Goal: Use online tool/utility: Utilize a website feature to perform a specific function

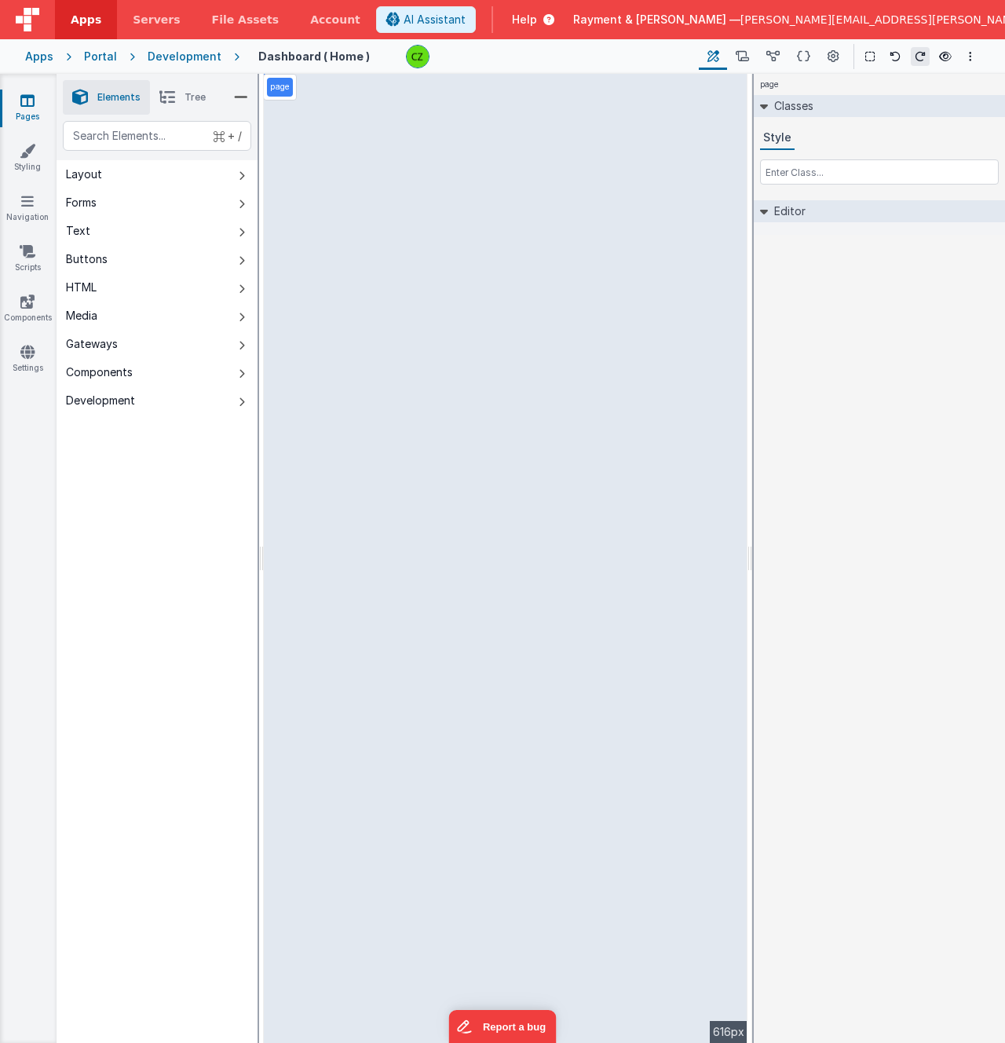
click at [782, 362] on div "page Classes Style Editor DEV: Focus DEV: builderToggleConditionalCSS DEV: Remo…" at bounding box center [879, 558] width 251 height 969
click at [937, 338] on div "page Classes Style Editor DEV: Focus DEV: builderToggleConditionalCSS DEV: Remo…" at bounding box center [879, 558] width 251 height 969
click at [960, 340] on div "page Classes Style Editor DEV: Focus DEV: builderToggleConditionalCSS DEV: Remo…" at bounding box center [879, 558] width 251 height 969
click at [31, 295] on icon at bounding box center [27, 302] width 14 height 16
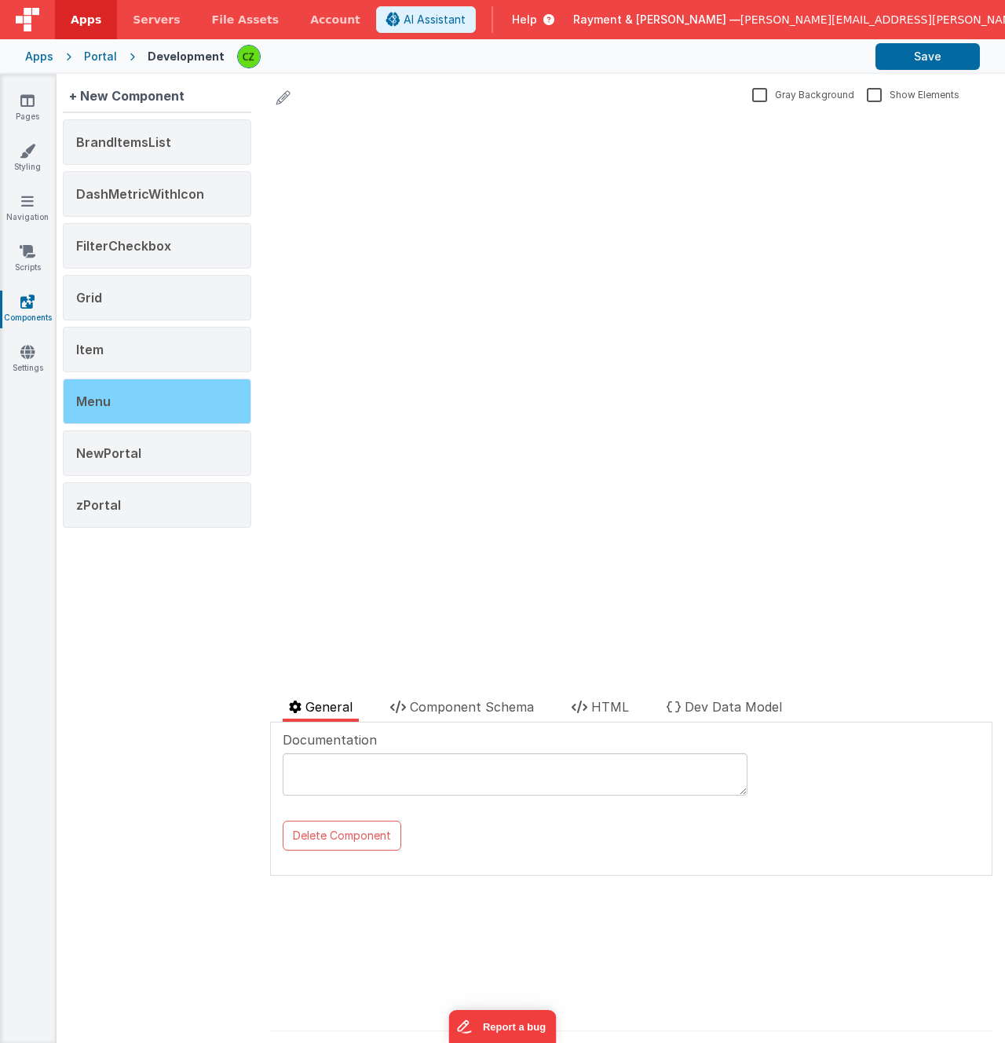
click at [138, 395] on div "Menu" at bounding box center [157, 402] width 188 height 46
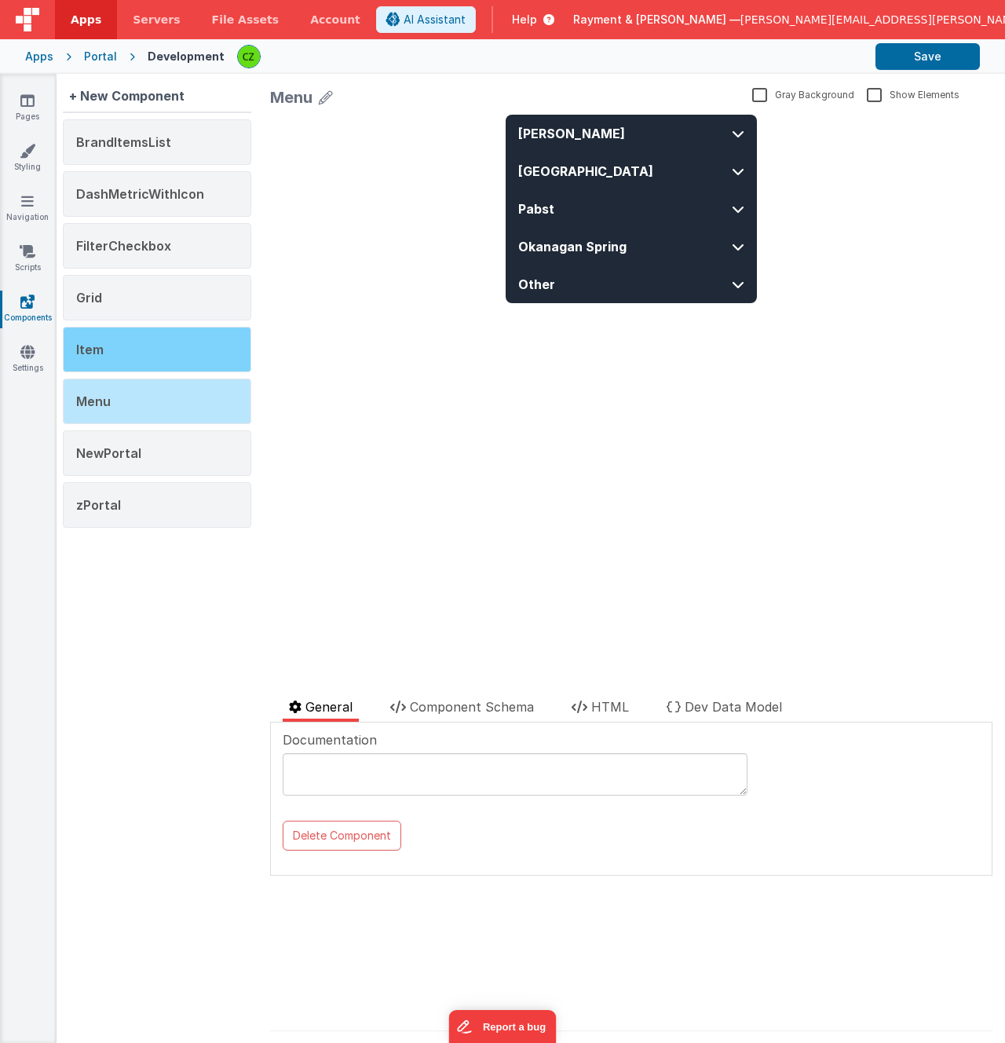
click at [141, 360] on div "Item" at bounding box center [157, 350] width 188 height 46
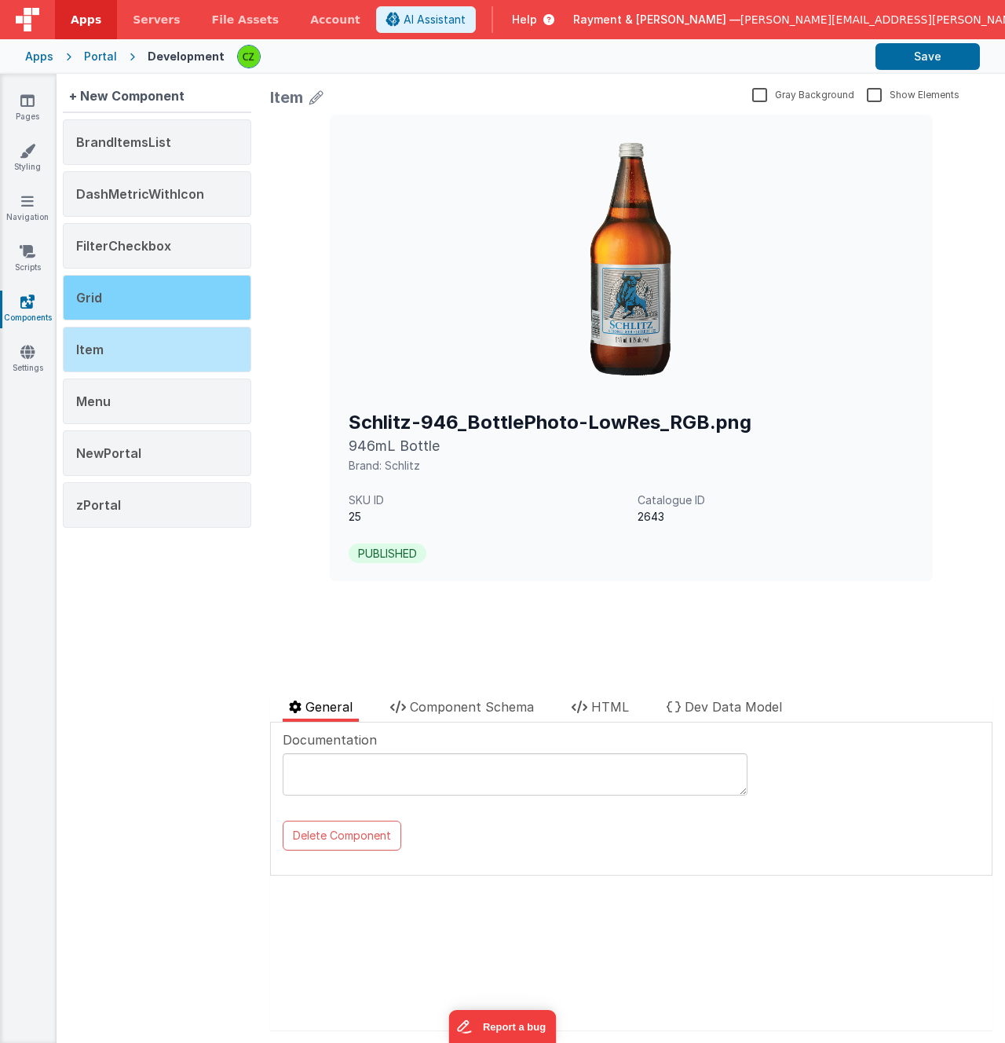
click at [148, 300] on div "Grid" at bounding box center [157, 298] width 188 height 46
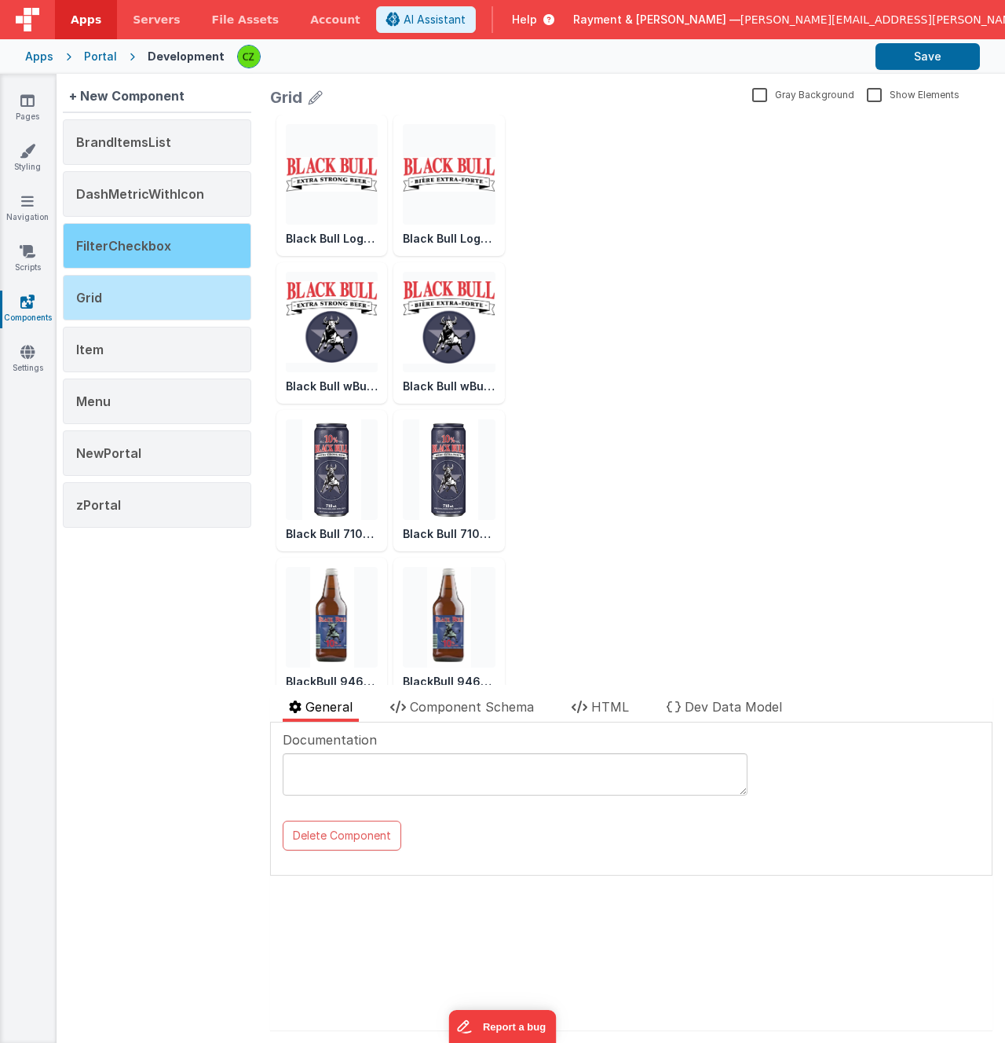
click at [155, 245] on span "FilterCheckbox" at bounding box center [123, 246] width 95 height 16
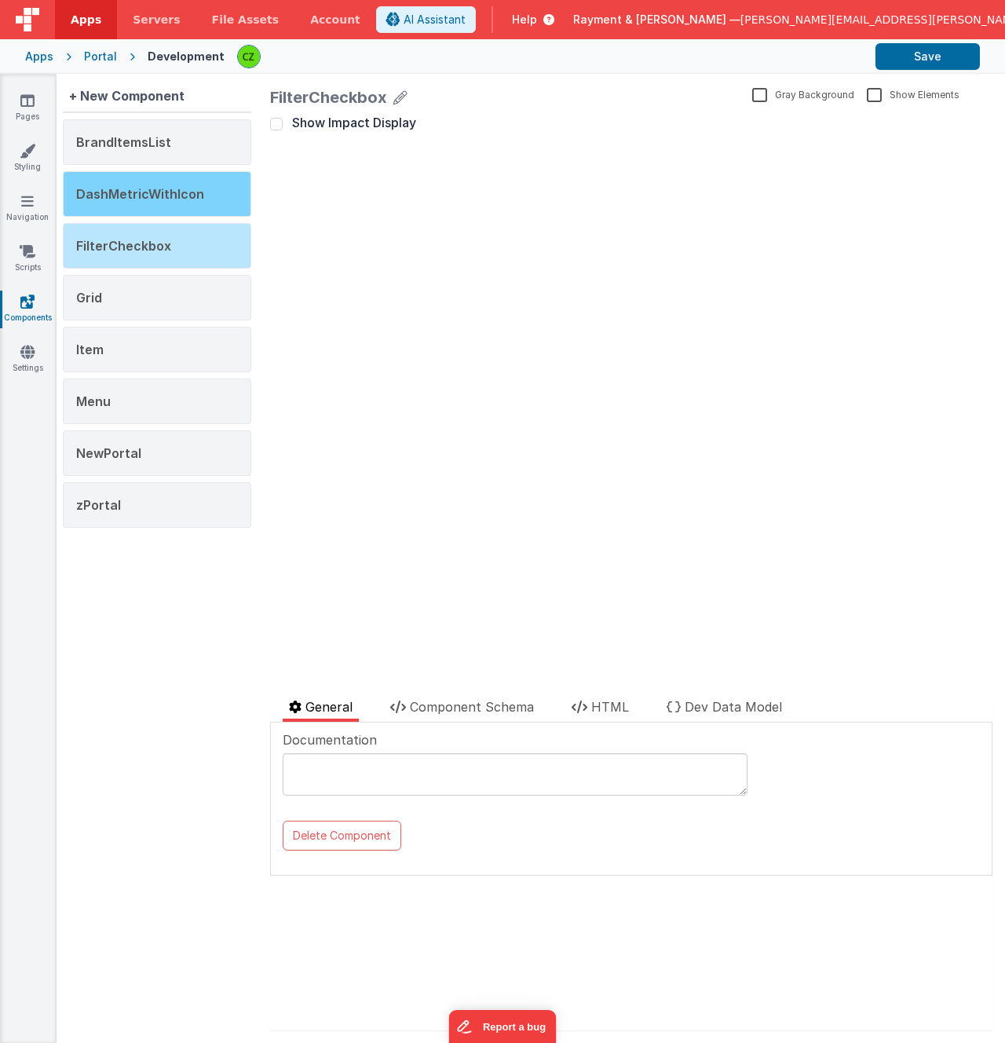
click at [157, 197] on span "DashMetricWithIcon" at bounding box center [140, 194] width 128 height 16
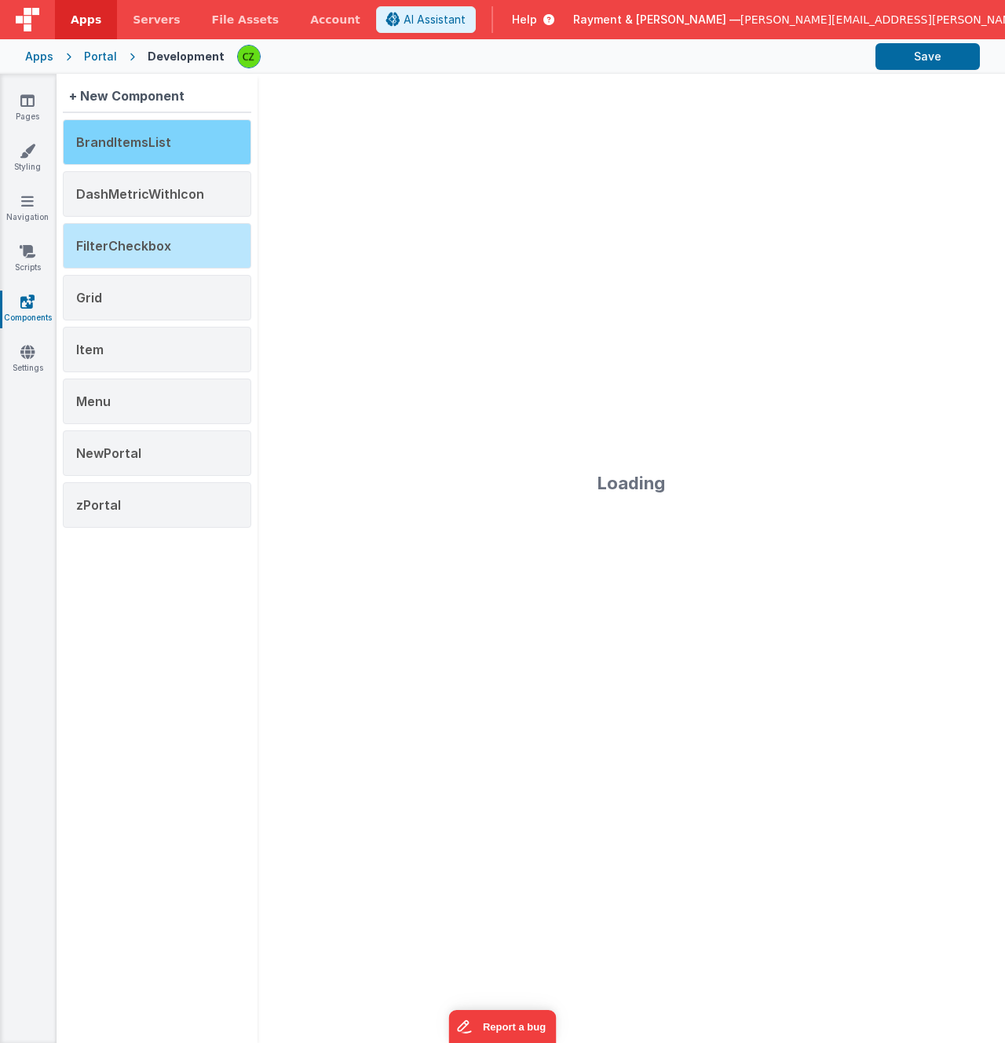
click at [145, 148] on span "BrandItemsList" at bounding box center [123, 142] width 95 height 16
type textarea "docs"
